Goal: Task Accomplishment & Management: Use online tool/utility

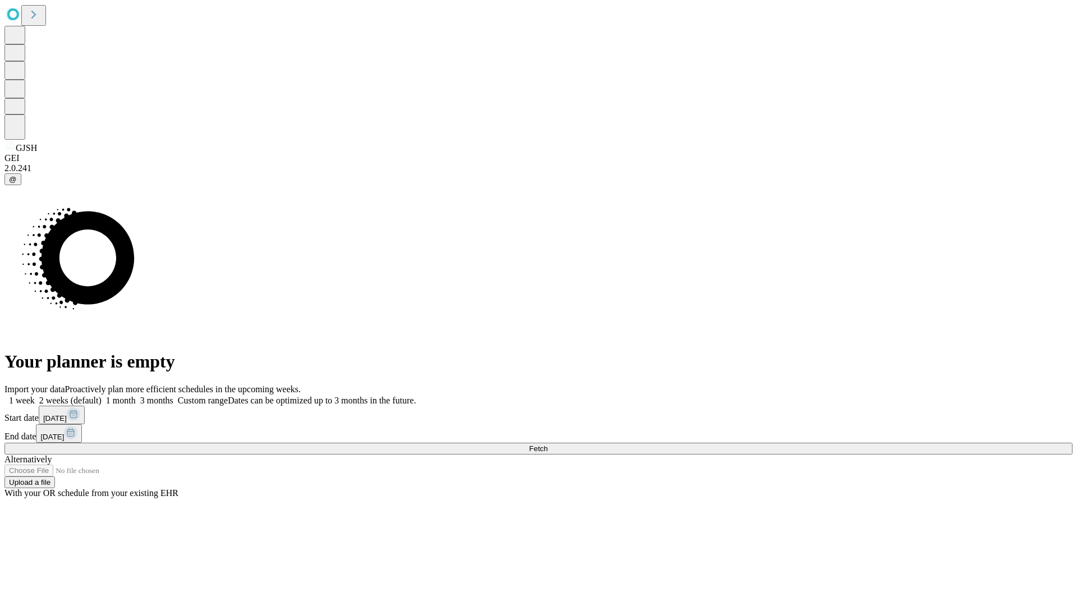
click at [548, 444] on span "Fetch" at bounding box center [538, 448] width 19 height 8
